Goal: Share content

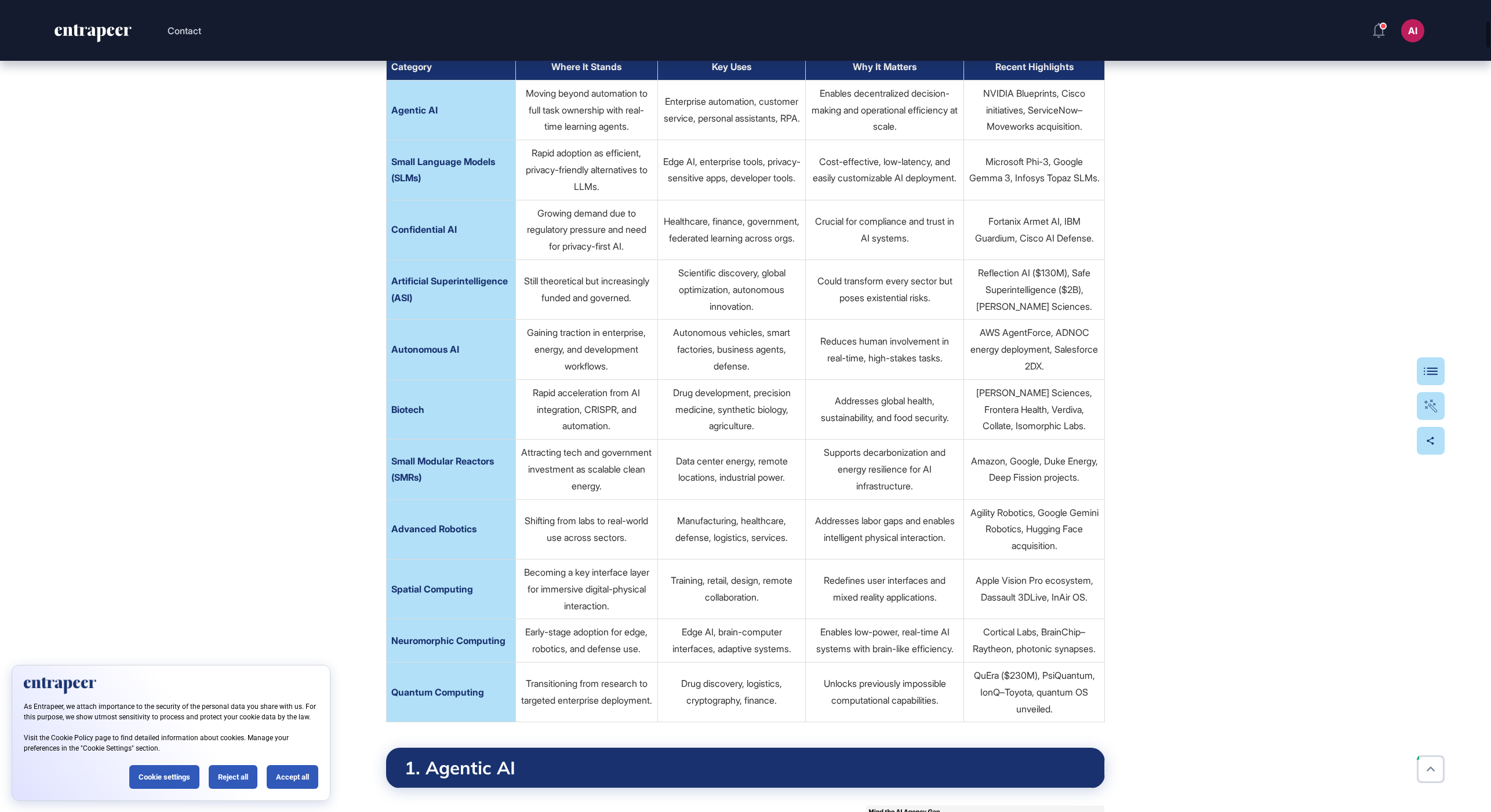
scroll to position [630, 0]
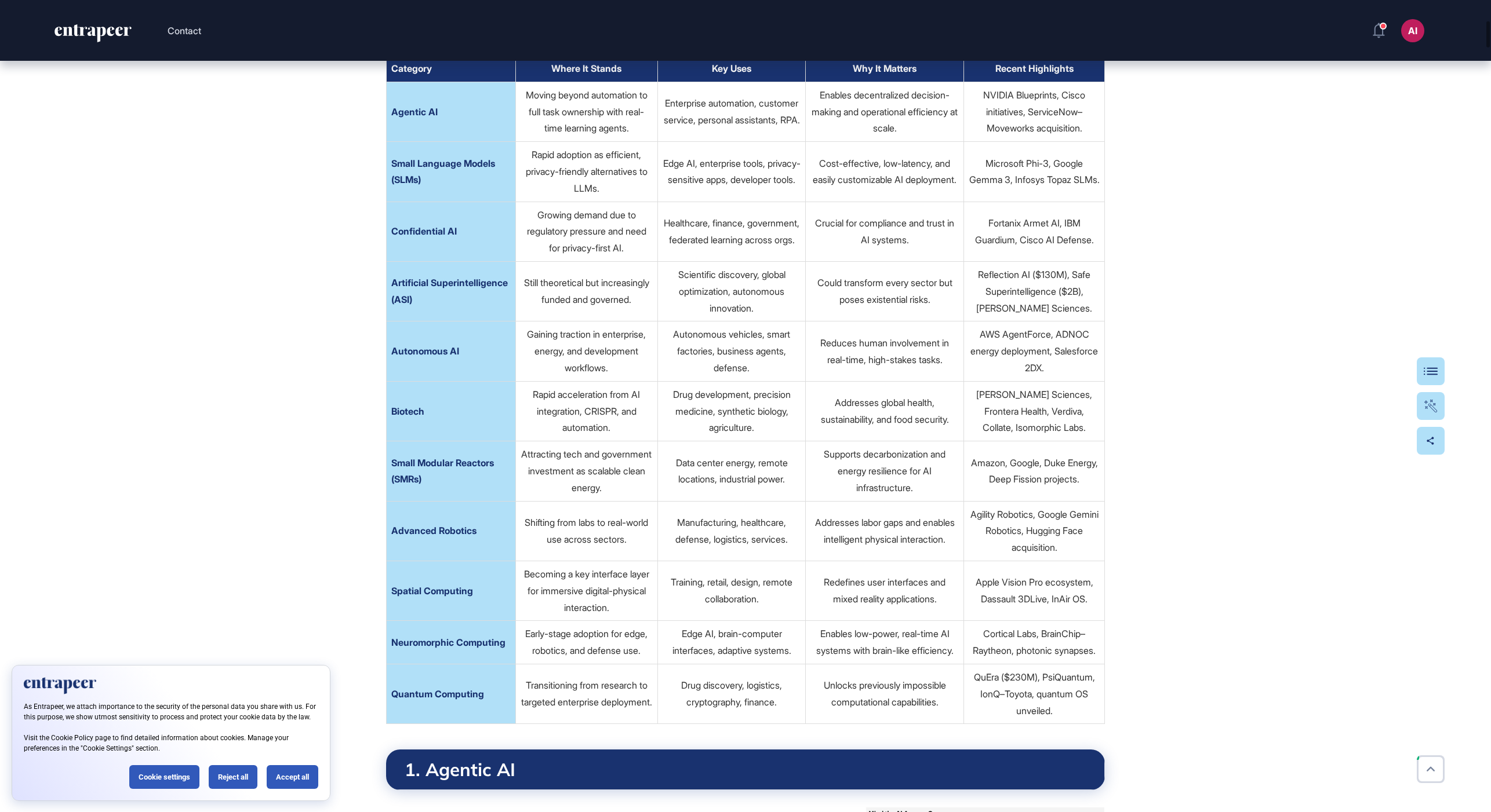
click at [453, 305] on span "Artificial Superintelligence (ASI)" at bounding box center [449, 291] width 116 height 28
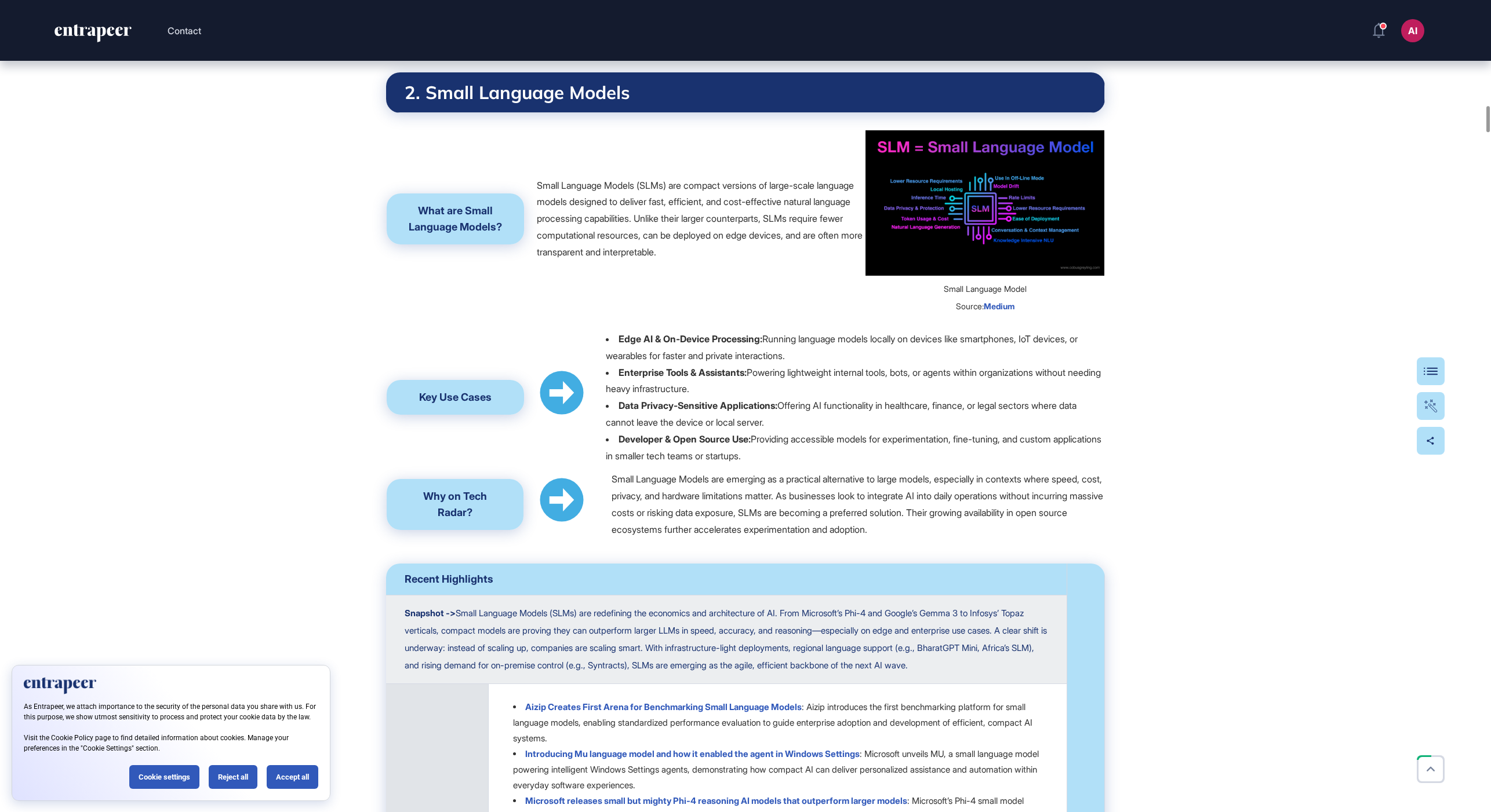
scroll to position [3602, 0]
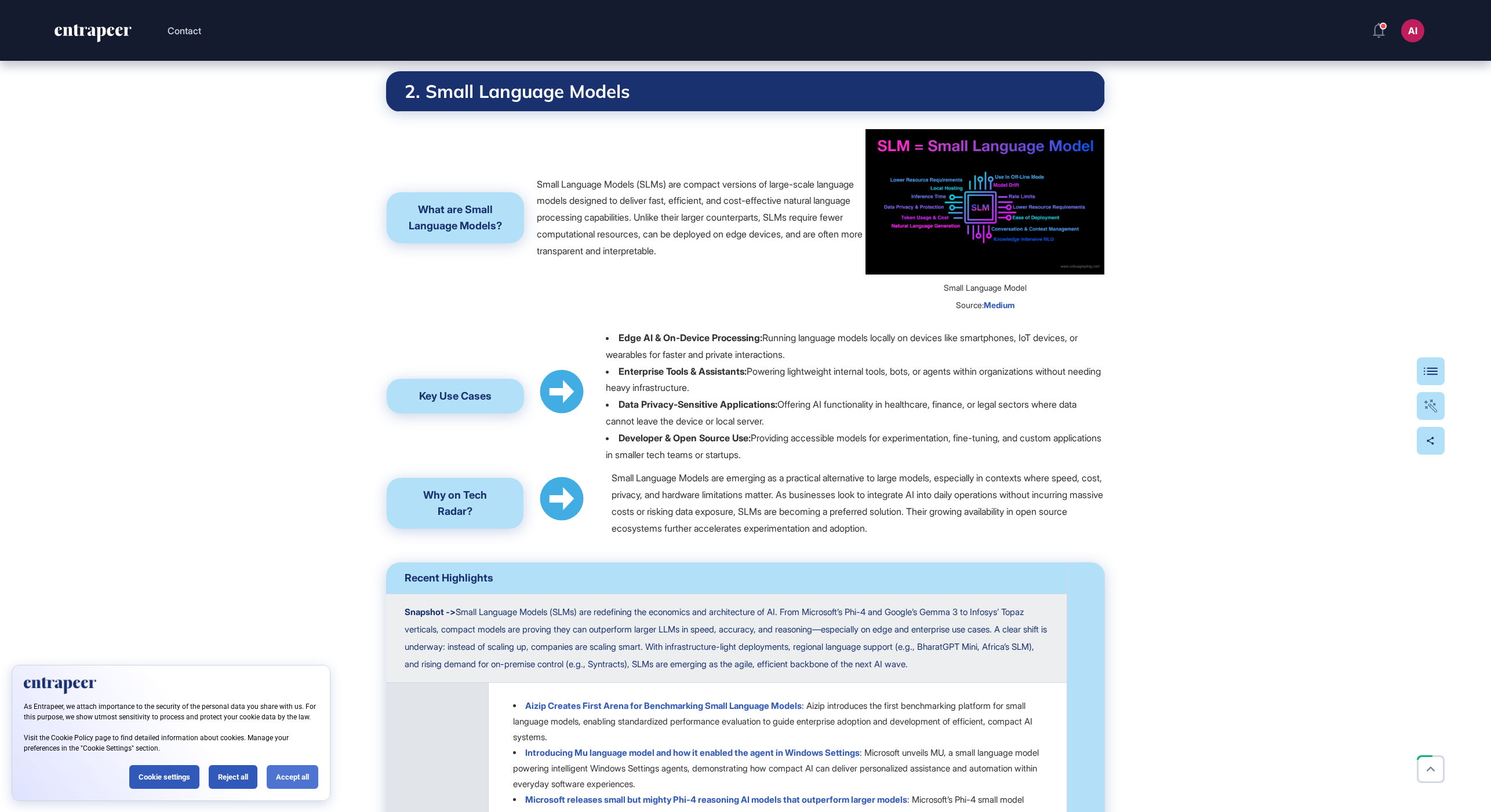
click at [280, 776] on div "Accept all" at bounding box center [292, 777] width 52 height 24
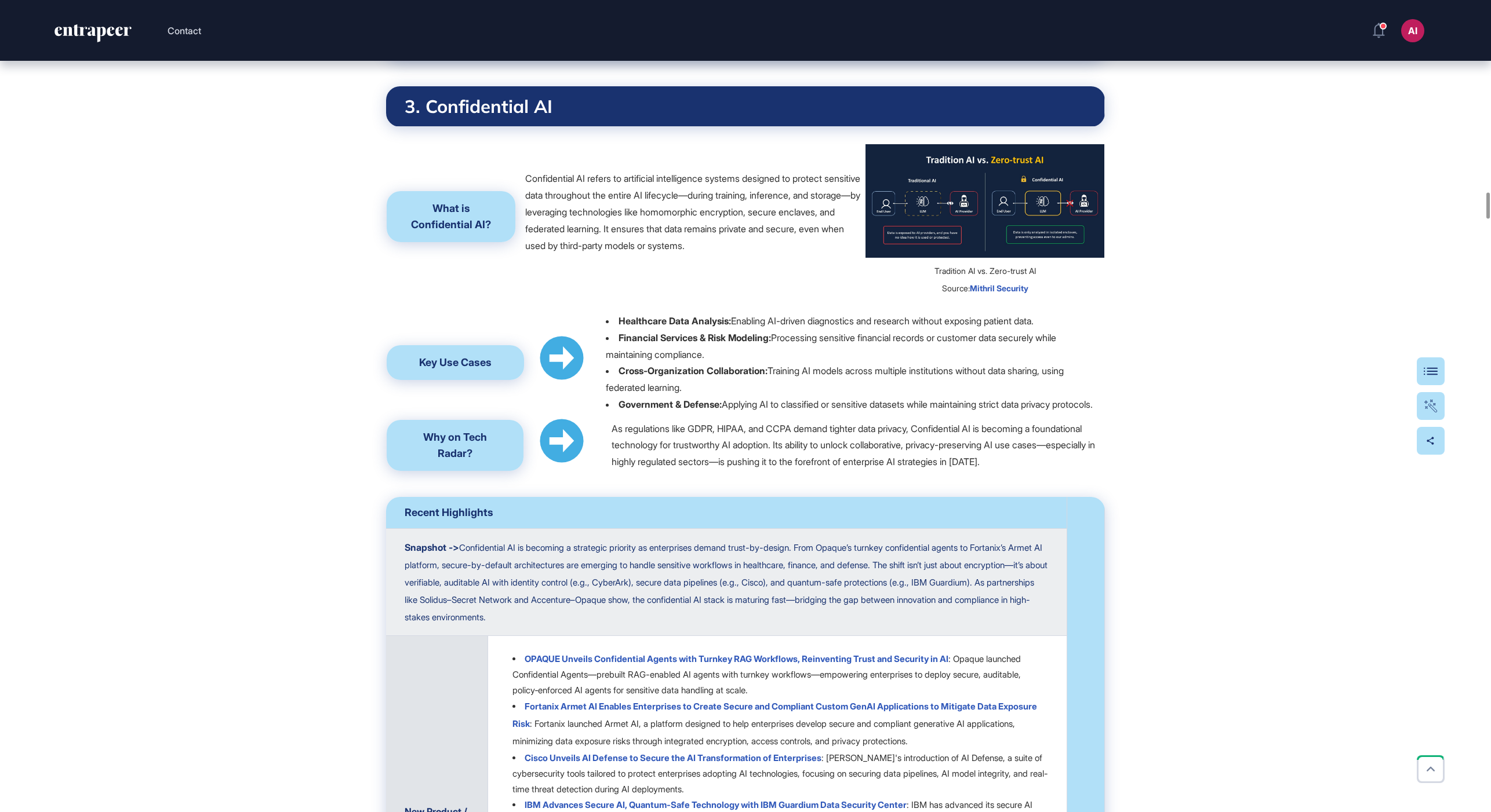
scroll to position [6003, 0]
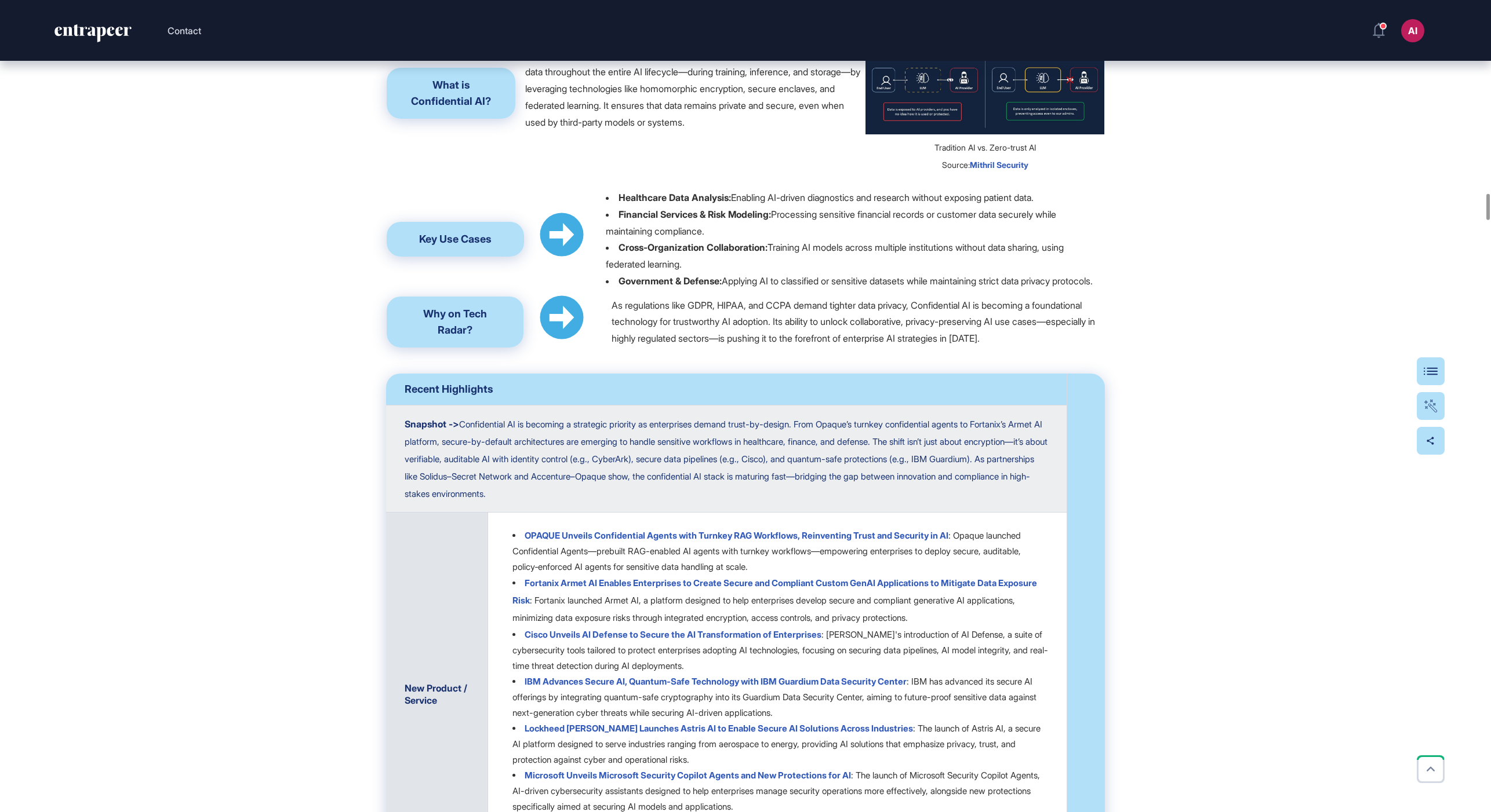
scroll to position [6034, 0]
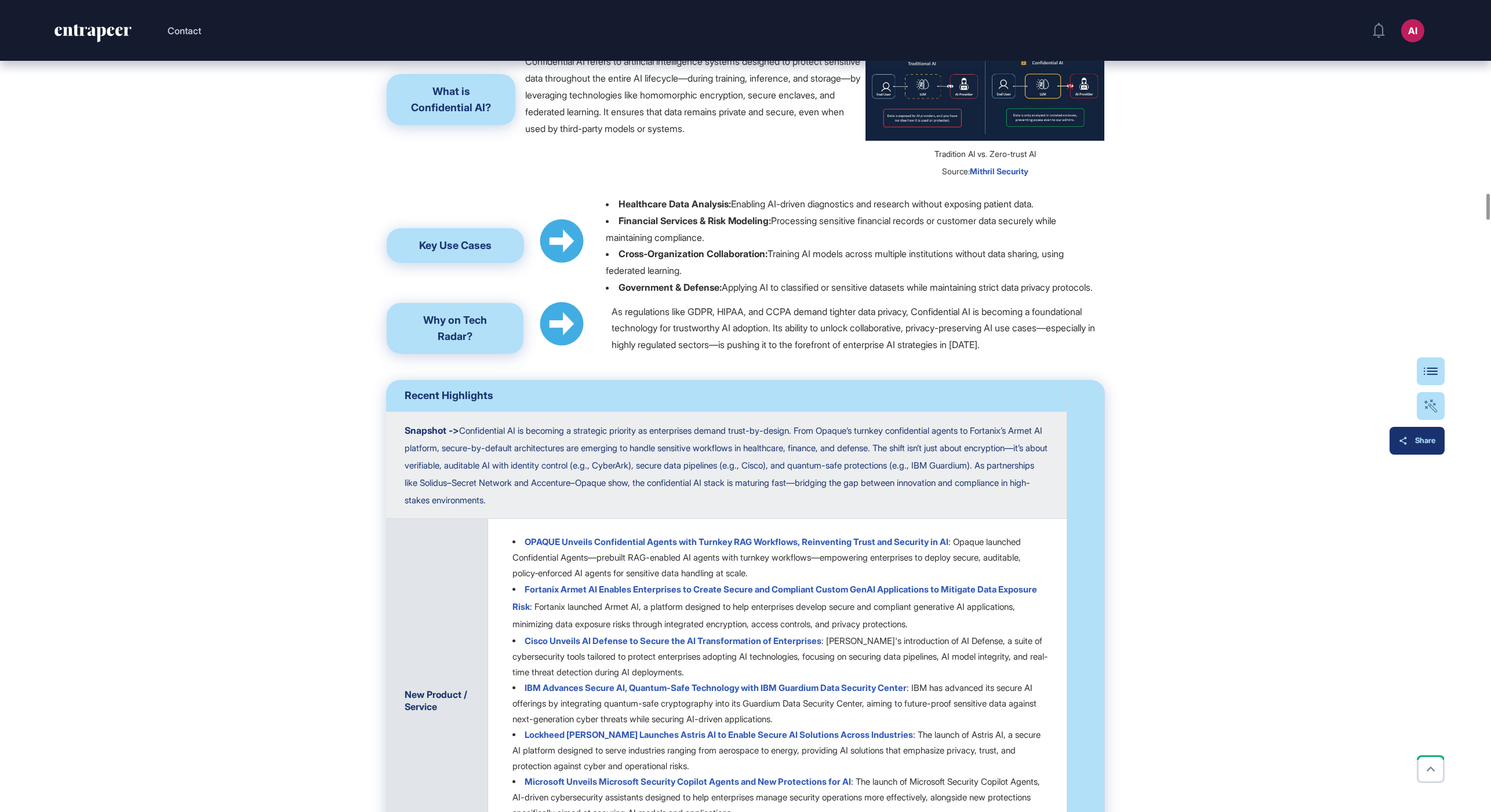
click at [1424, 436] on div "Share" at bounding box center [1417, 441] width 36 height 9
click at [1418, 436] on div "Share" at bounding box center [1417, 441] width 36 height 9
click at [1417, 444] on div "Share" at bounding box center [1417, 441] width 36 height 9
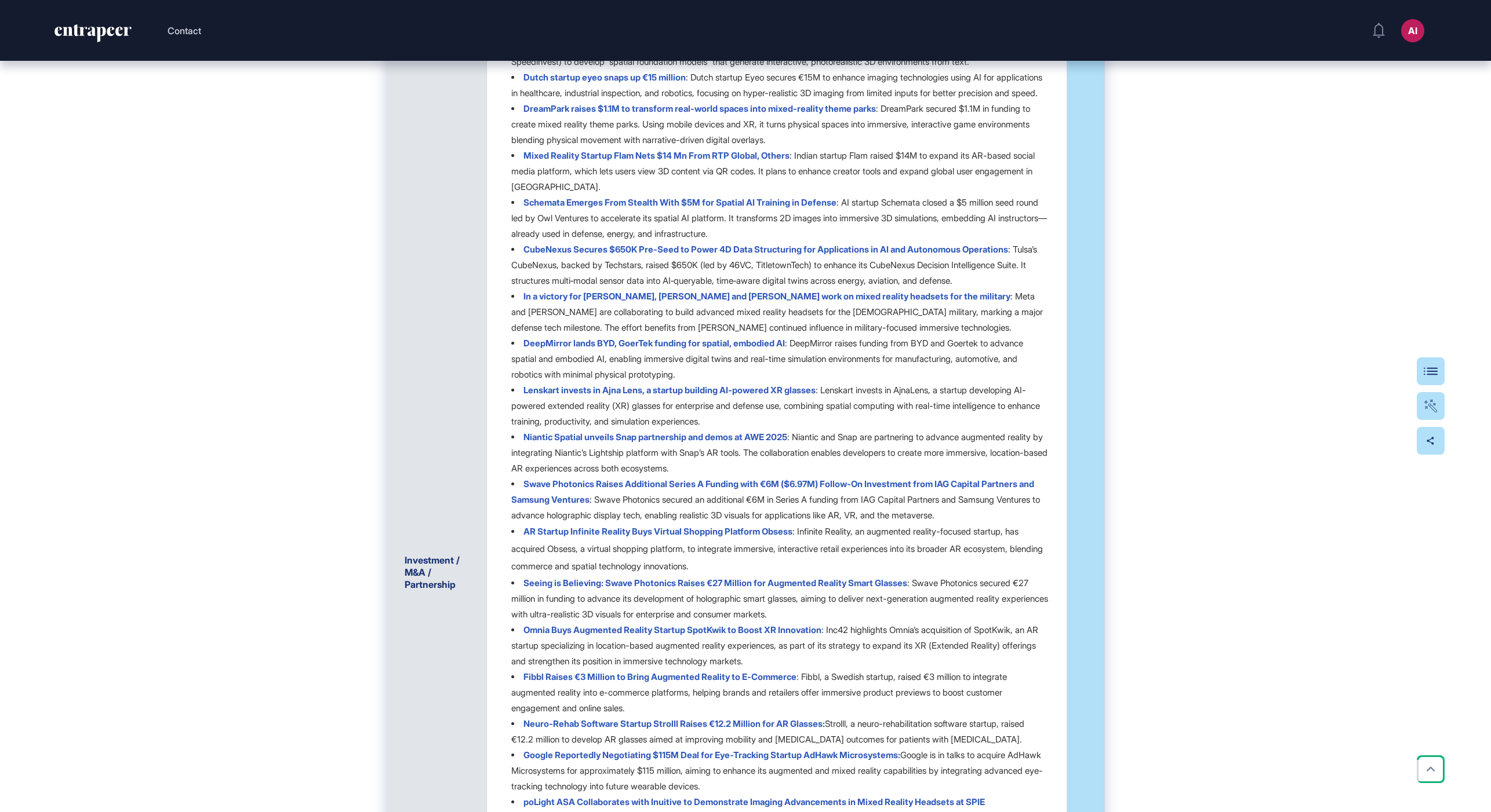
scroll to position [18384, 0]
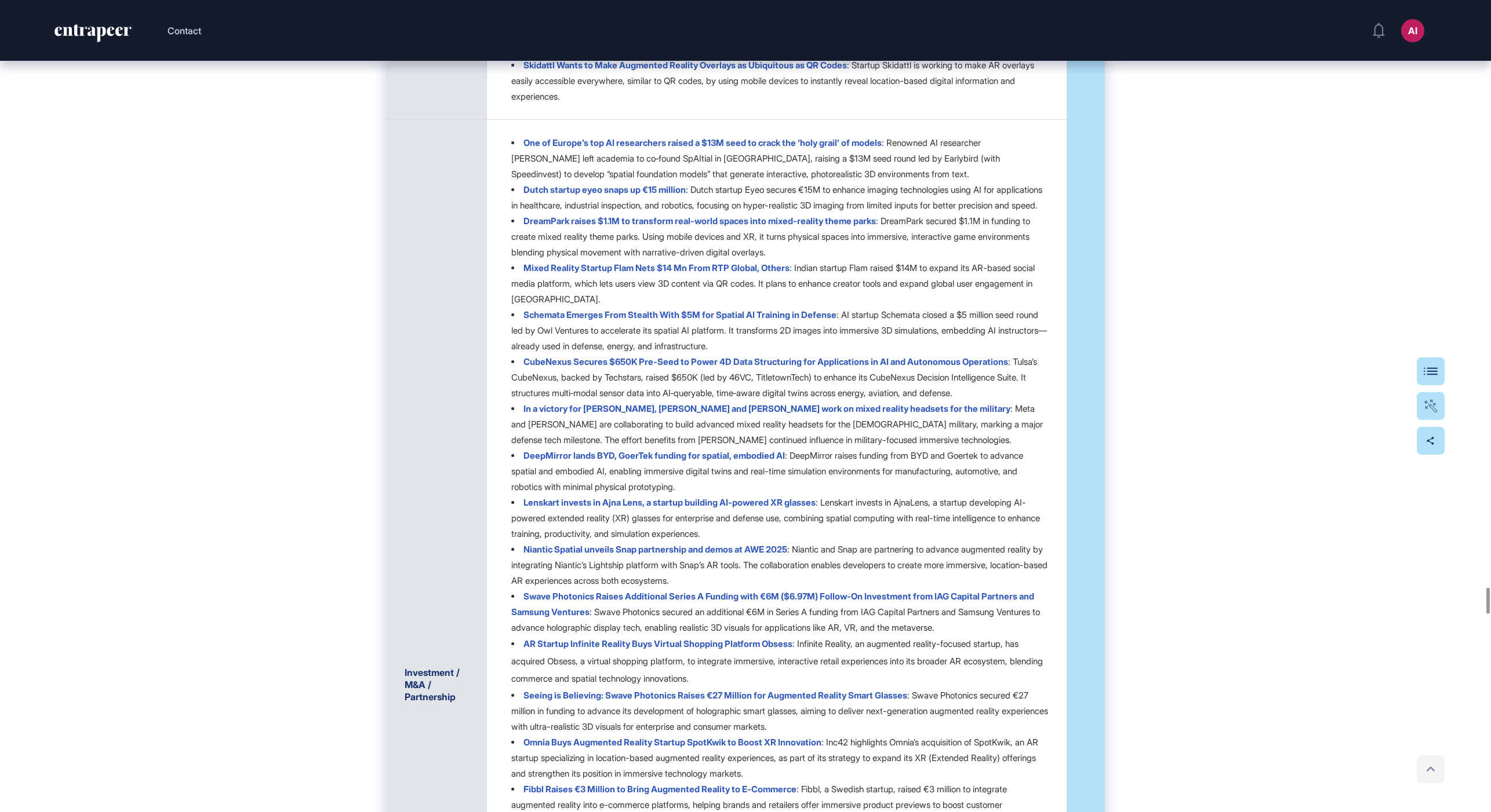
click at [1429, 771] on icon at bounding box center [1430, 769] width 17 height 17
click at [1426, 771] on icon at bounding box center [1430, 769] width 17 height 17
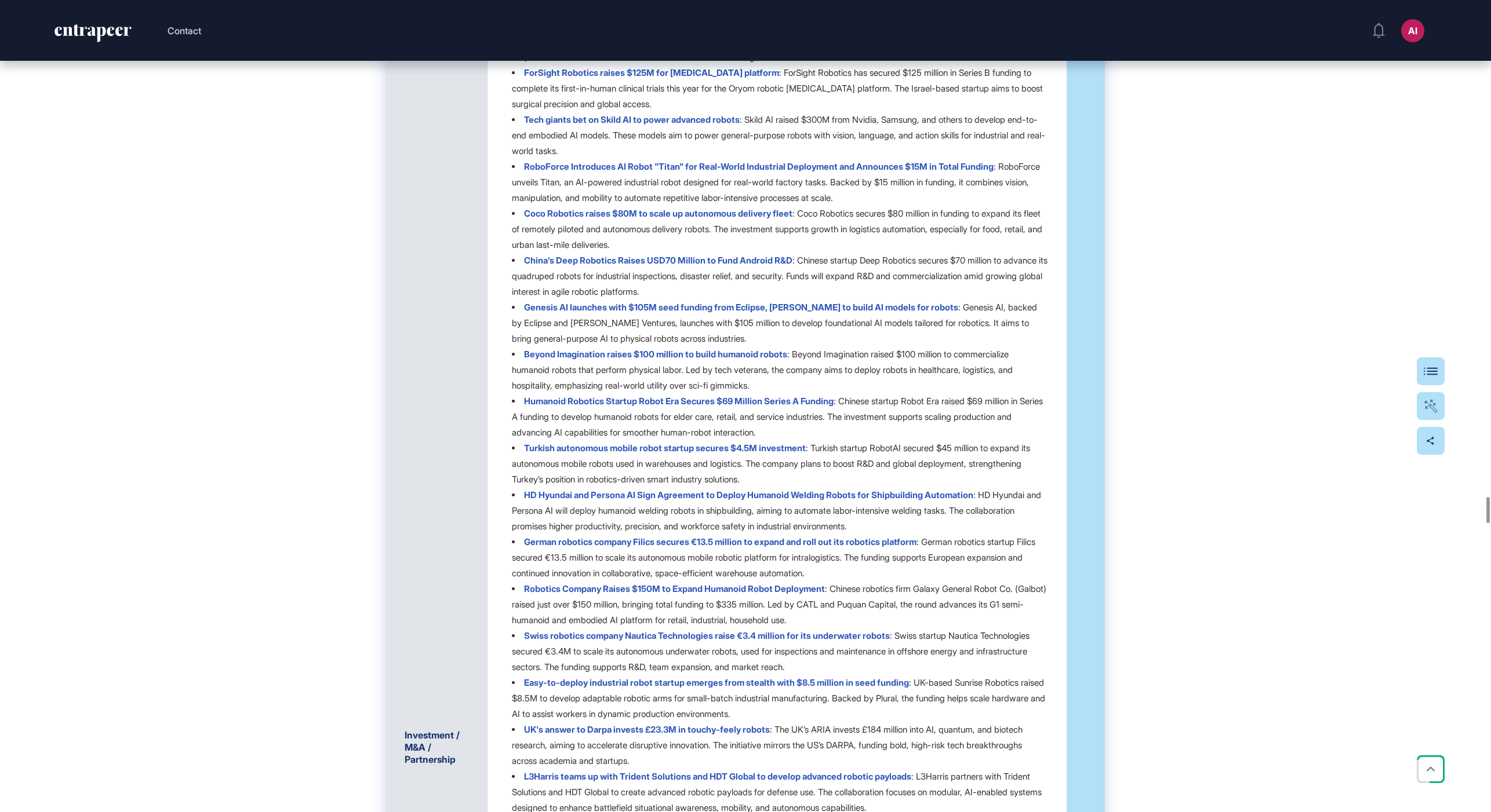
scroll to position [15402, 0]
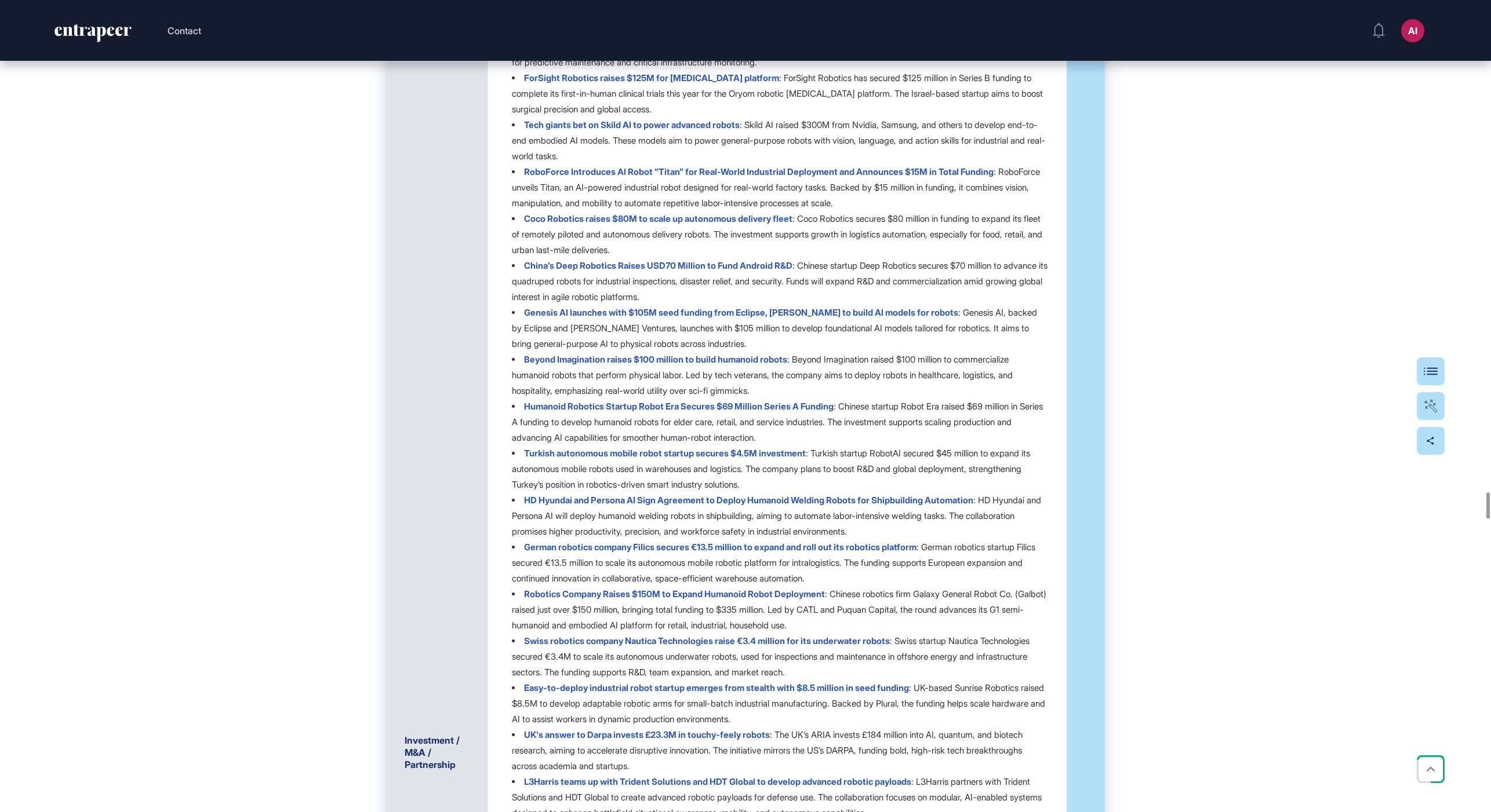
drag, startPoint x: 1206, startPoint y: 507, endPoint x: 1204, endPoint y: 495, distance: 12.2
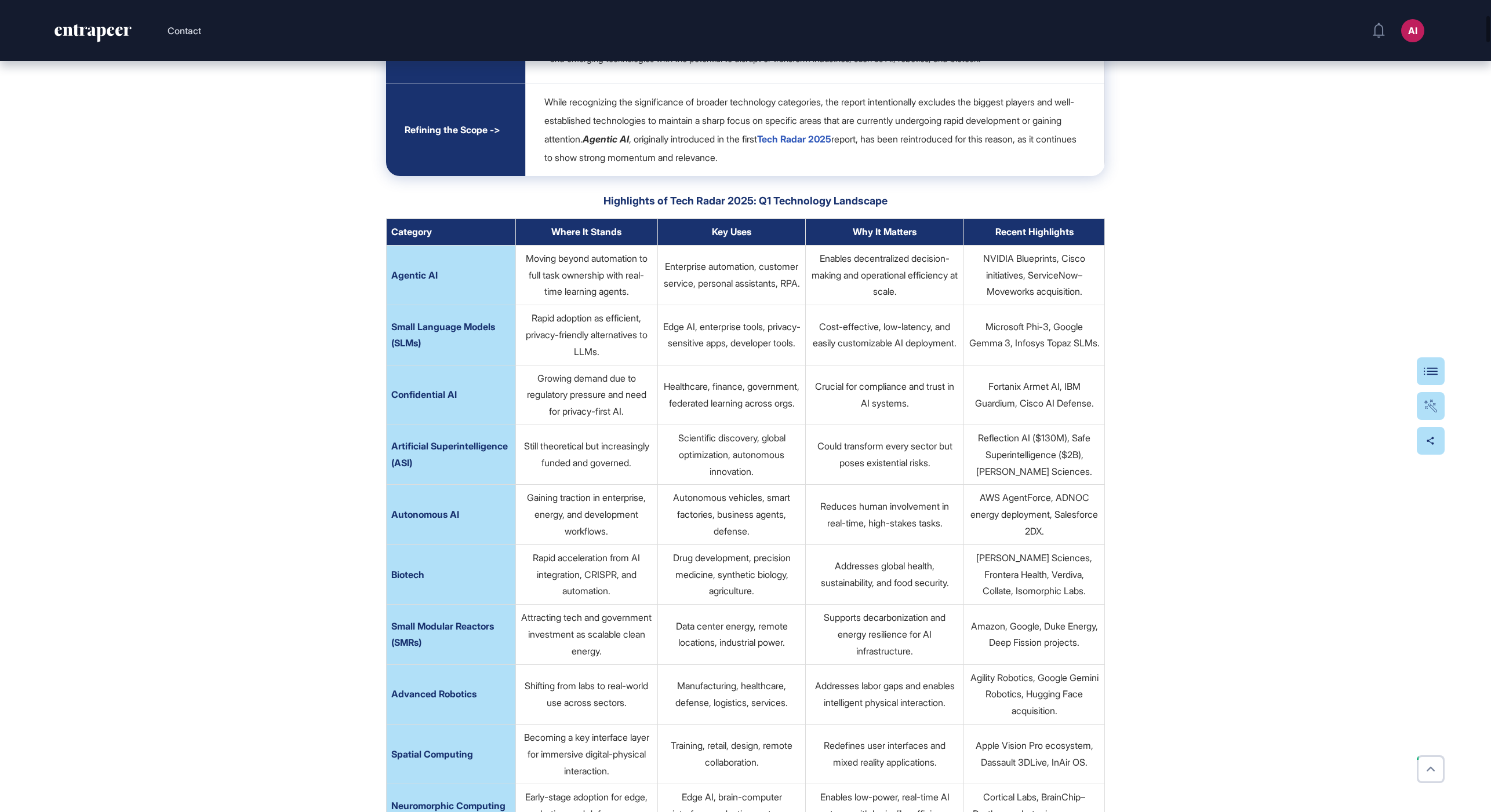
scroll to position [0, 0]
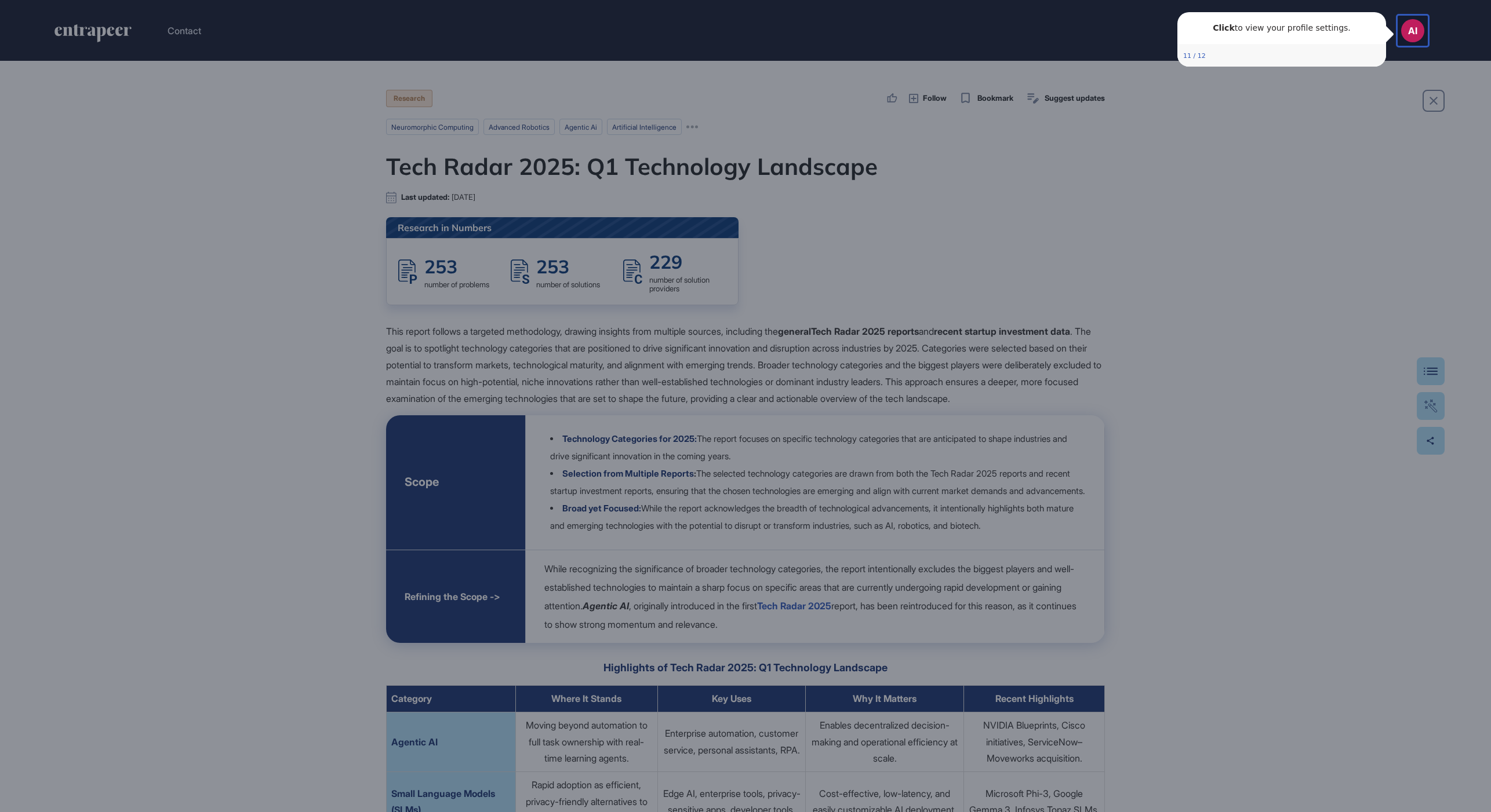
click at [1182, 193] on div at bounding box center [699, 406] width 1397 height 812
click at [1377, 20] on icon "Close Preview" at bounding box center [1378, 18] width 4 height 4
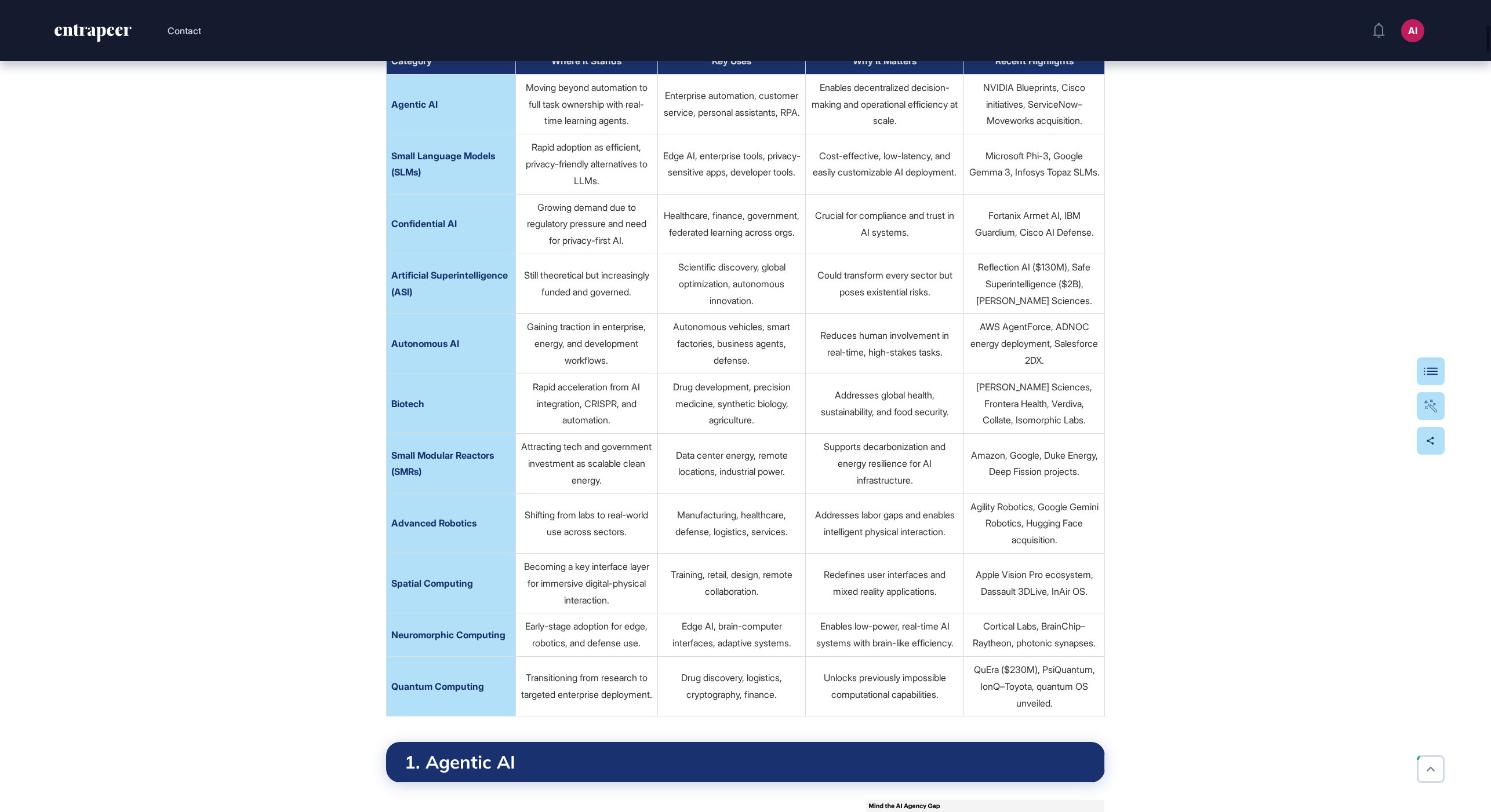
scroll to position [618, 0]
